Goal: Task Accomplishment & Management: Manage account settings

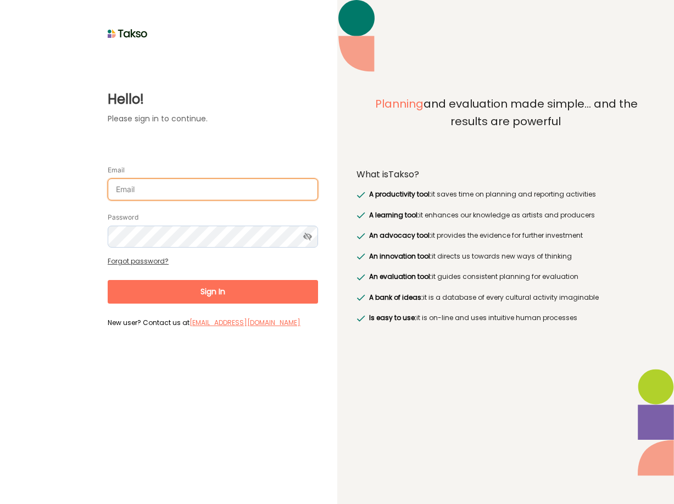
type input "[PERSON_NAME][EMAIL_ADDRESS][DOMAIN_NAME]"
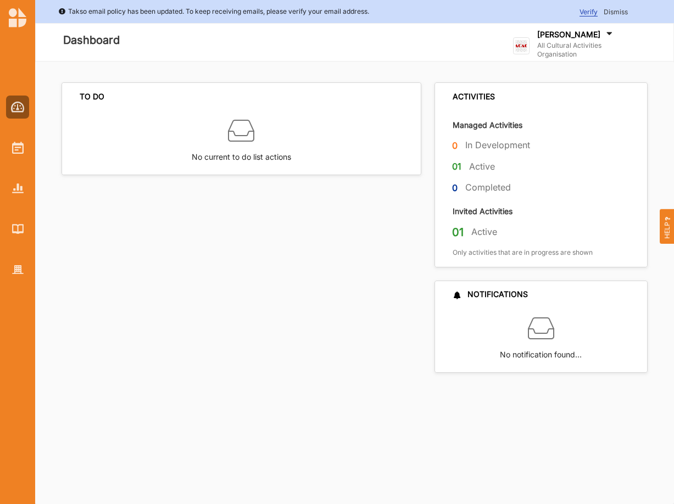
click at [572, 37] on label "[PERSON_NAME]" at bounding box center [568, 35] width 63 height 10
click at [539, 167] on div "Log Out" at bounding box center [566, 163] width 105 height 23
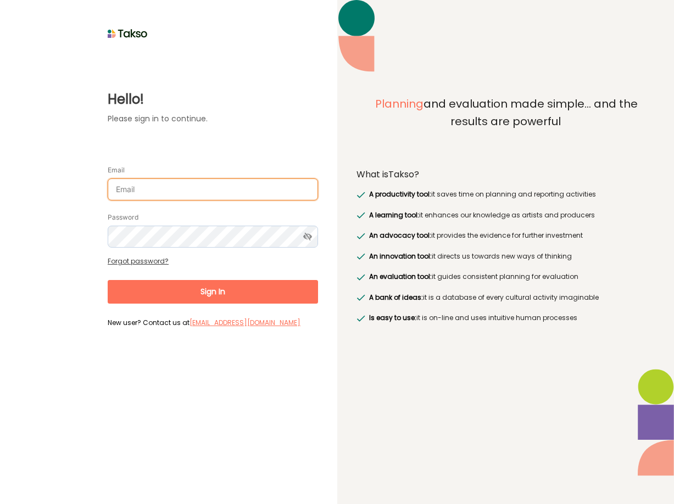
type input "[PERSON_NAME][EMAIL_ADDRESS][DOMAIN_NAME]"
